Goal: Information Seeking & Learning: Learn about a topic

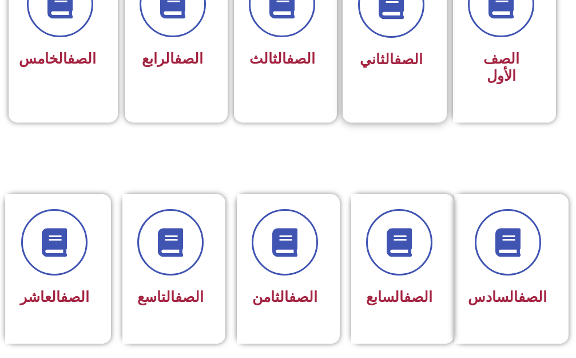
scroll to position [401, 0]
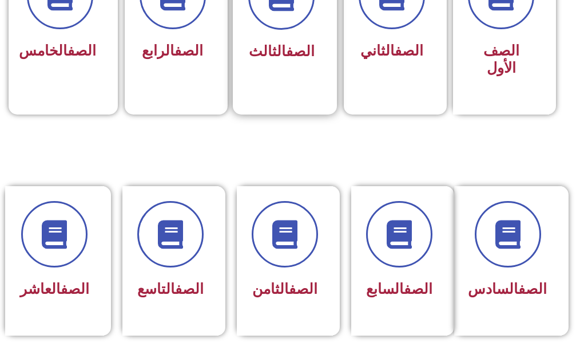
click at [308, 50] on link "الصف" at bounding box center [300, 51] width 29 height 17
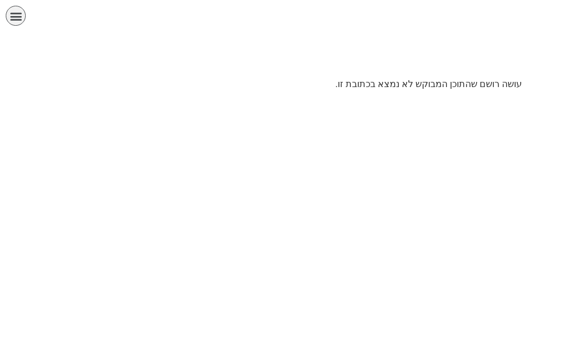
scroll to position [0, 35]
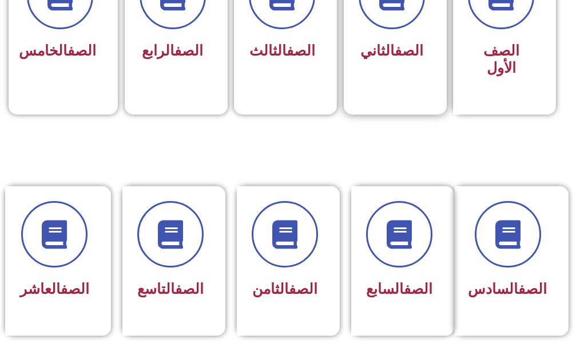
scroll to position [0, 35]
click at [290, 46] on link "الصف" at bounding box center [300, 51] width 29 height 17
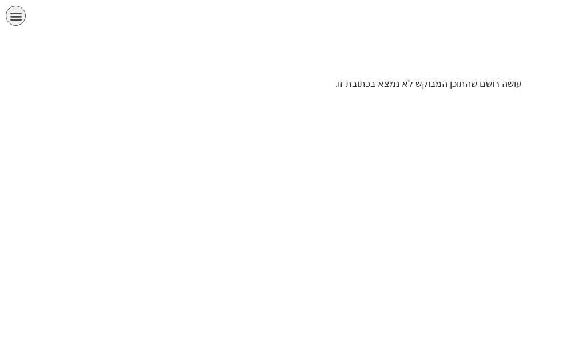
scroll to position [0, 35]
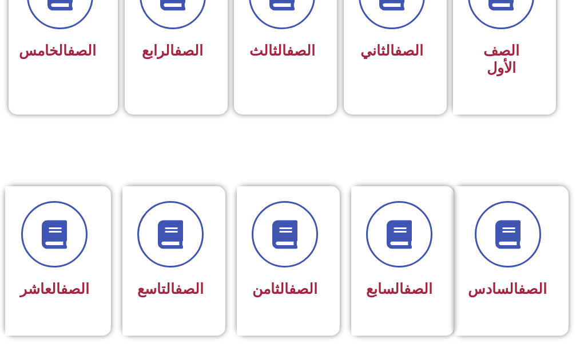
scroll to position [0, 35]
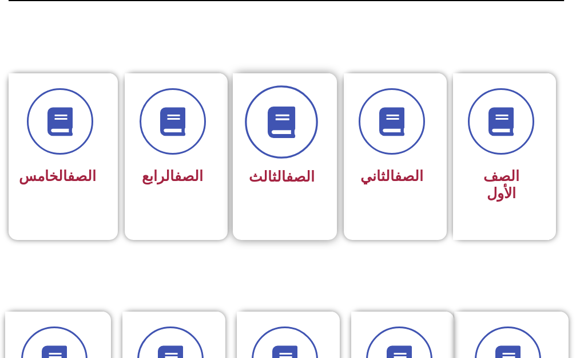
scroll to position [286, 0]
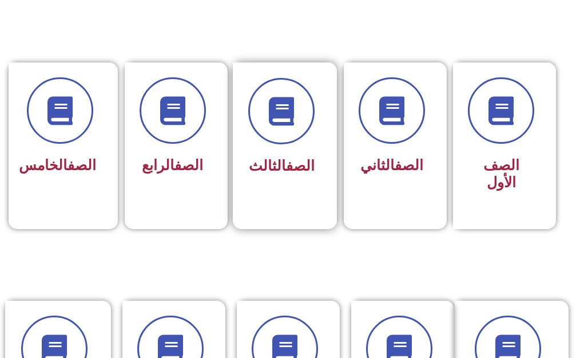
click at [274, 157] on span "الصف الثالث" at bounding box center [282, 165] width 66 height 17
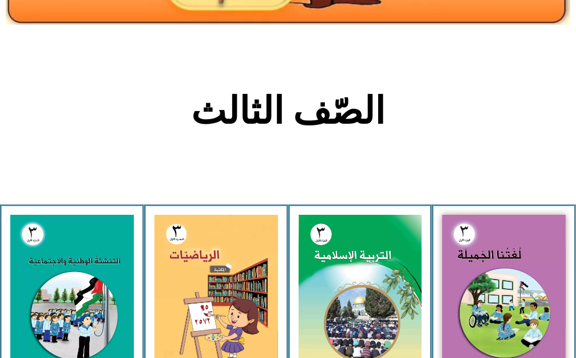
scroll to position [286, 0]
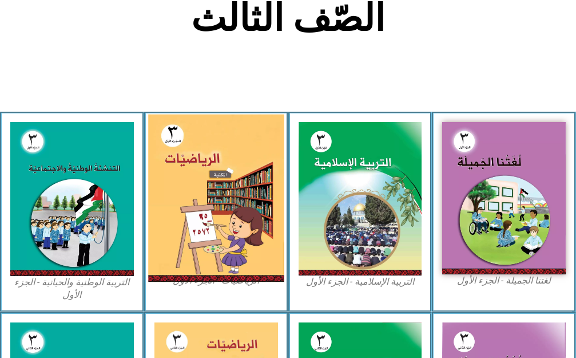
click at [227, 178] on img at bounding box center [216, 198] width 136 height 168
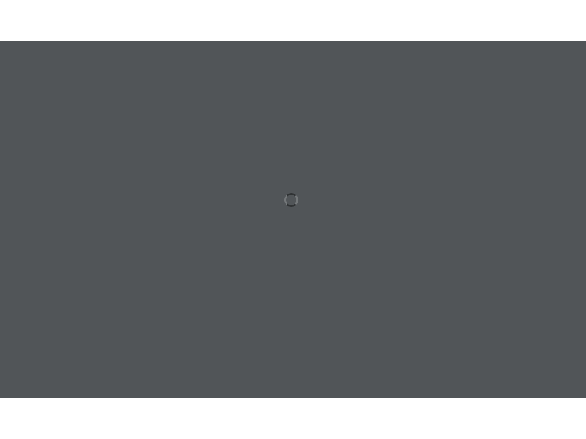
scroll to position [0, 35]
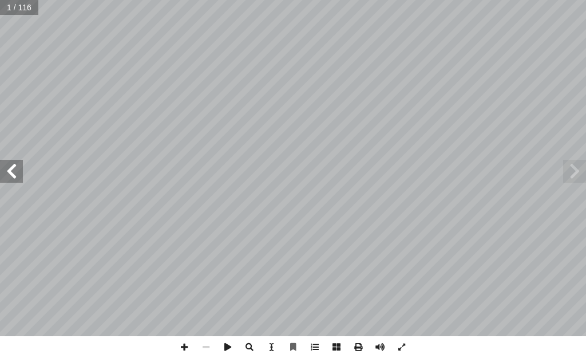
click at [7, 175] on span at bounding box center [11, 171] width 23 height 23
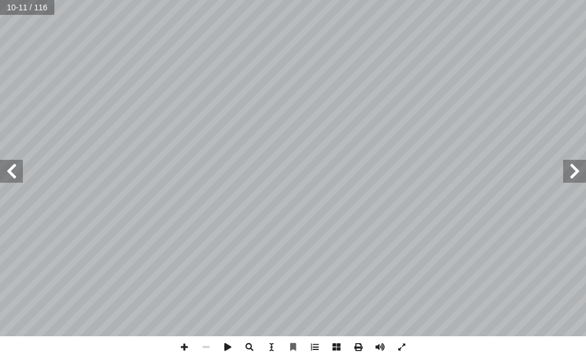
click at [7, 175] on span at bounding box center [11, 171] width 23 height 23
click at [581, 166] on span at bounding box center [574, 171] width 23 height 23
click at [403, 348] on span at bounding box center [402, 347] width 22 height 22
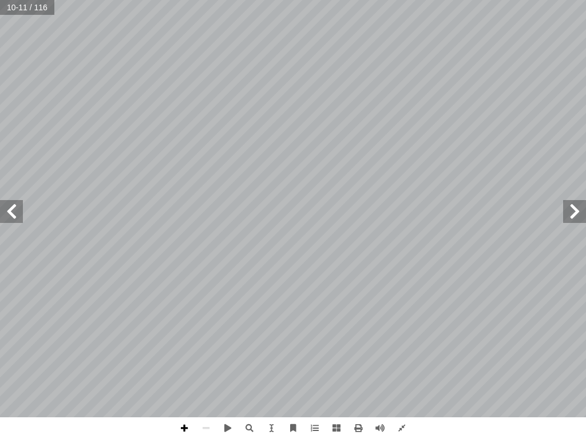
click at [189, 357] on span at bounding box center [184, 429] width 22 height 22
click at [7, 205] on span at bounding box center [11, 211] width 23 height 23
